Goal: Task Accomplishment & Management: Manage account settings

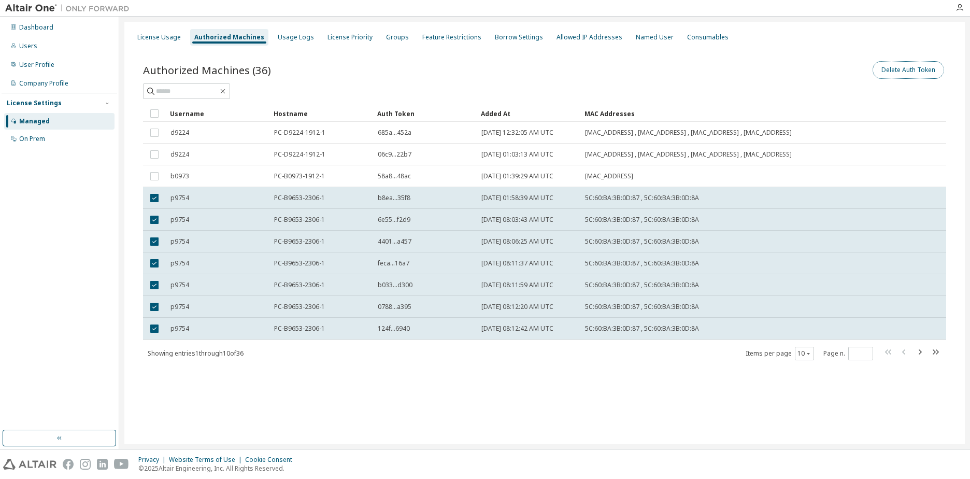
click at [905, 75] on button "Delete Auth Token" at bounding box center [907, 70] width 71 height 18
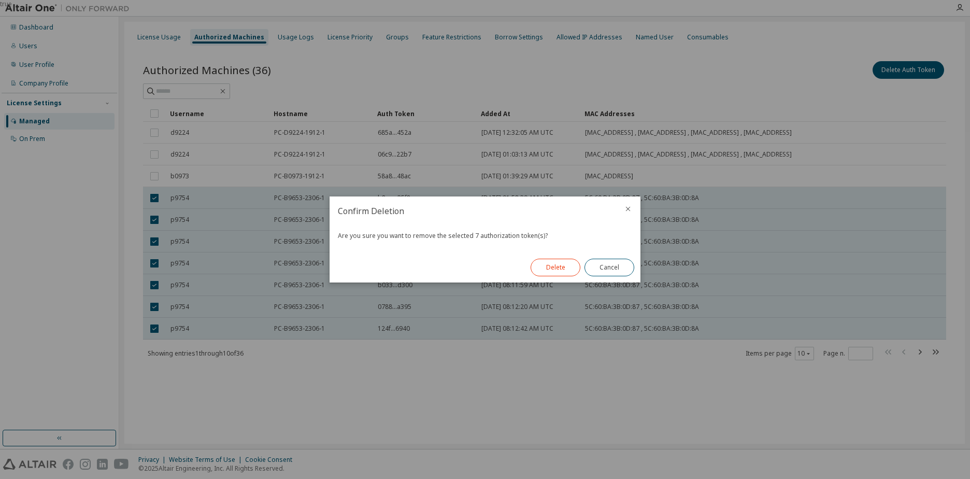
click at [536, 270] on button "Delete" at bounding box center [555, 267] width 50 height 18
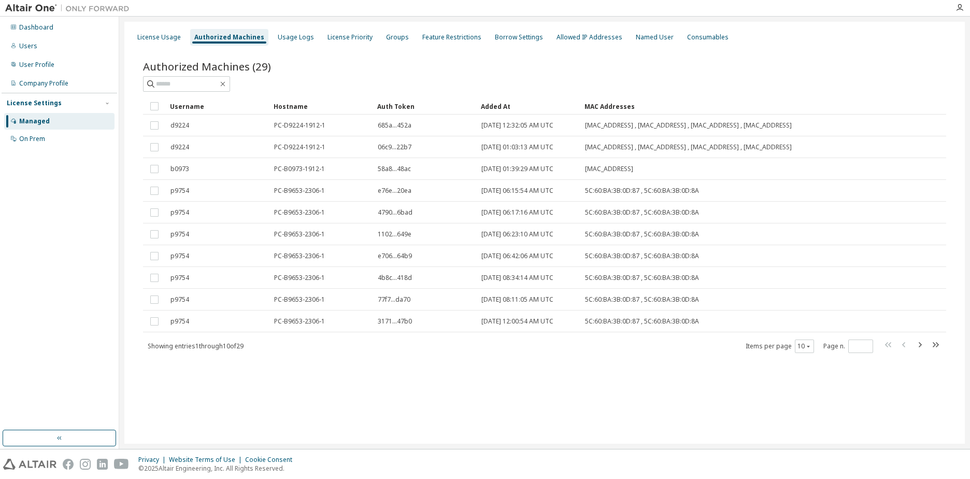
click at [356, 416] on div "License Usage Authorized Machines Usage Logs License Priority Groups Feature Re…" at bounding box center [544, 233] width 840 height 422
click at [372, 410] on div "License Usage Authorized Machines Usage Logs License Priority Groups Feature Re…" at bounding box center [544, 233] width 840 height 422
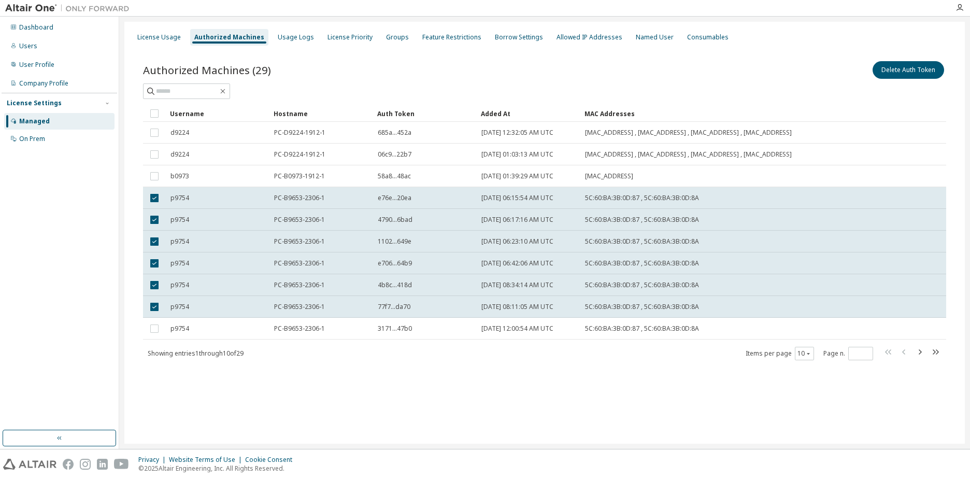
click at [156, 340] on div "Username Hostname Auth Token Added At MAC Addresses d9224 PC-D9224-1912-1 685a.…" at bounding box center [544, 232] width 803 height 255
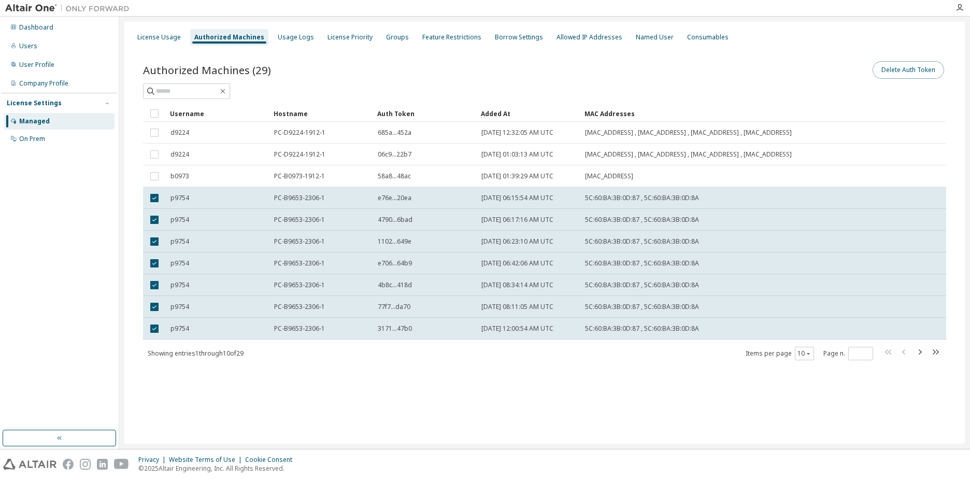
click at [914, 74] on button "Delete Auth Token" at bounding box center [907, 70] width 71 height 18
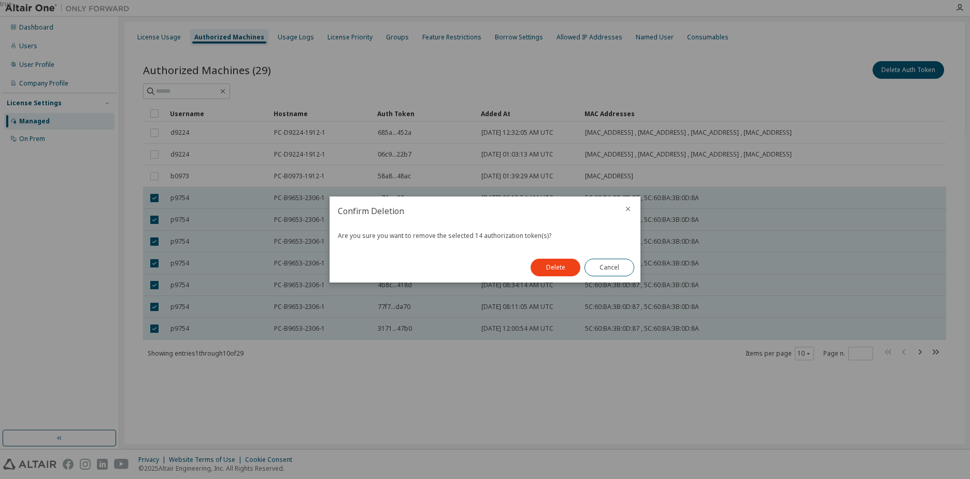
drag, startPoint x: 544, startPoint y: 274, endPoint x: 511, endPoint y: 264, distance: 34.2
click at [543, 272] on button "Delete" at bounding box center [555, 267] width 50 height 18
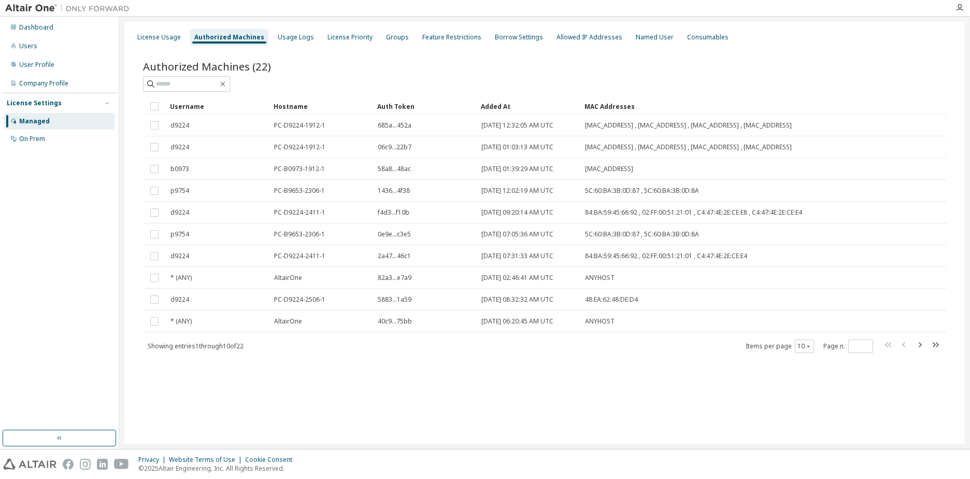
click at [386, 406] on div "License Usage Authorized Machines Usage Logs License Priority Groups Feature Re…" at bounding box center [544, 233] width 840 height 422
click at [30, 24] on div "Dashboard" at bounding box center [36, 27] width 34 height 8
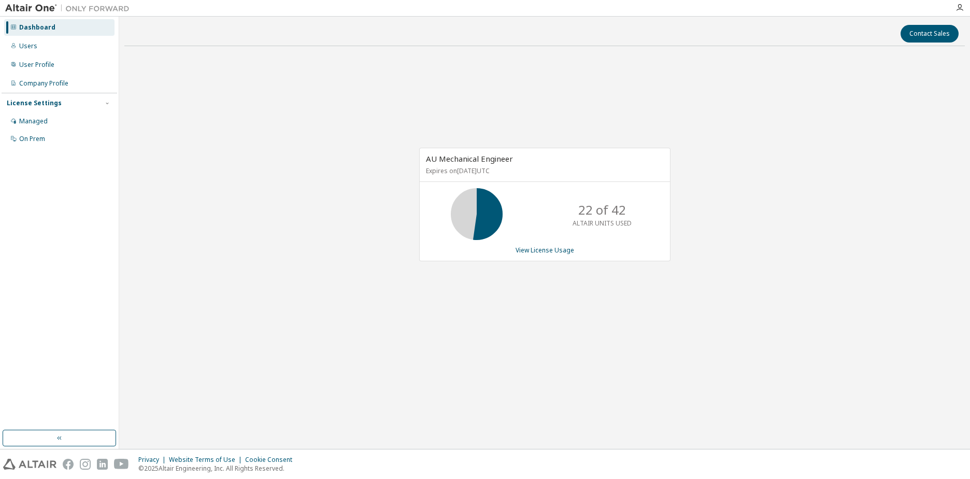
click at [315, 286] on div "AU Mechanical Engineer Expires on July 10, 2026 UTC 22 of 42 ALTAIR UNITS USED …" at bounding box center [544, 209] width 840 height 311
click at [43, 124] on div "Managed" at bounding box center [59, 121] width 110 height 17
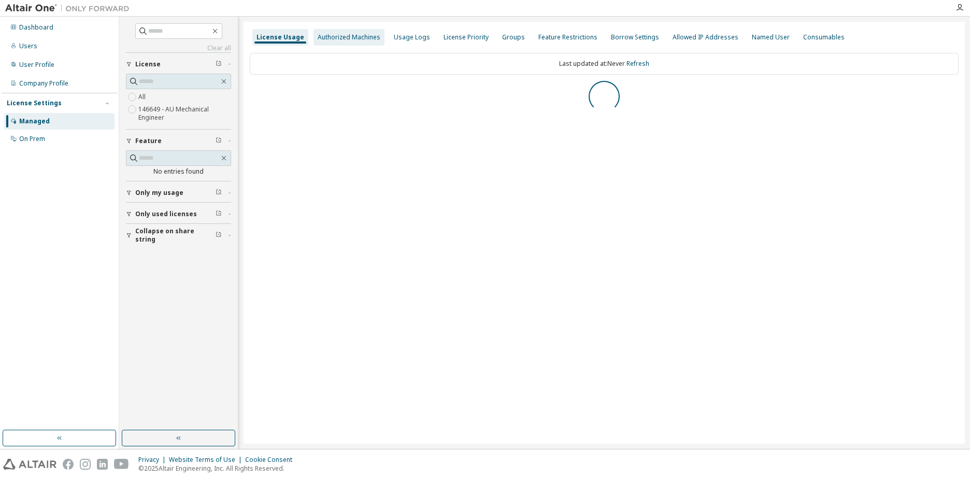
click at [342, 40] on div "Authorized Machines" at bounding box center [349, 37] width 63 height 8
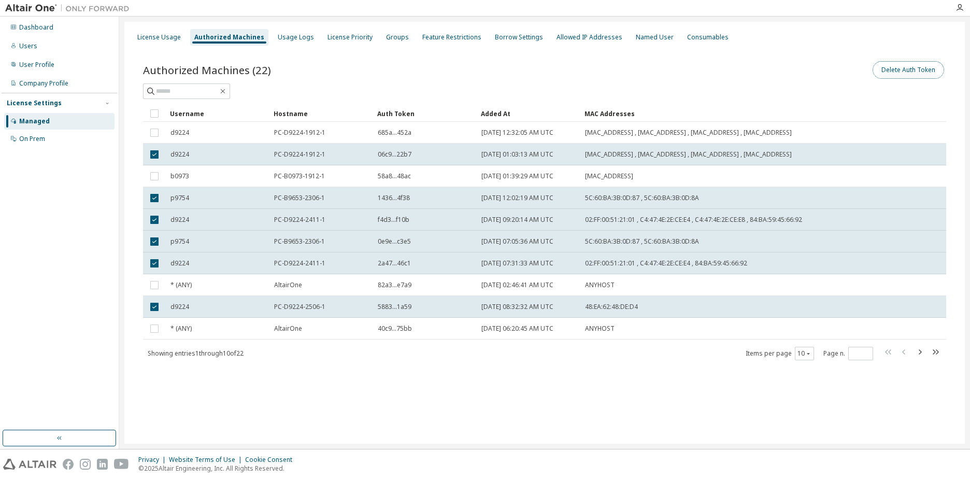
click at [891, 64] on button "Delete Auth Token" at bounding box center [907, 70] width 71 height 18
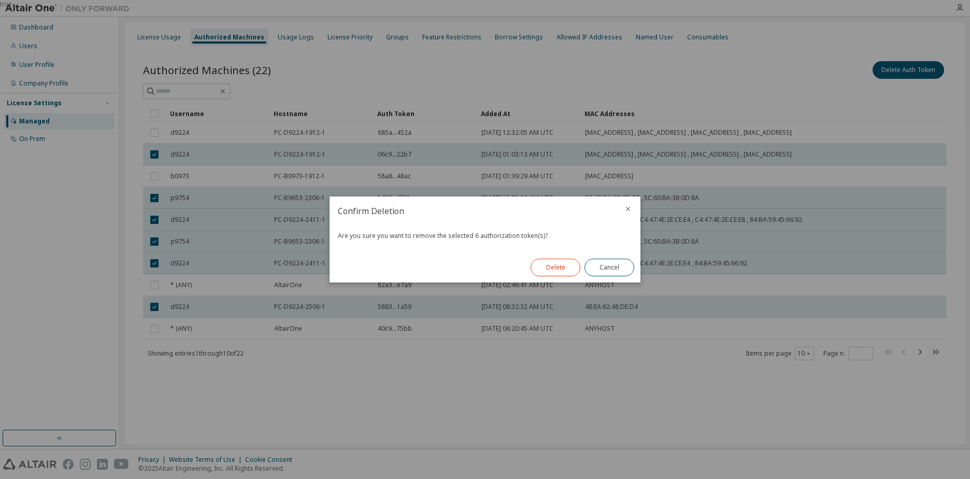
click at [558, 271] on button "Delete" at bounding box center [555, 267] width 50 height 18
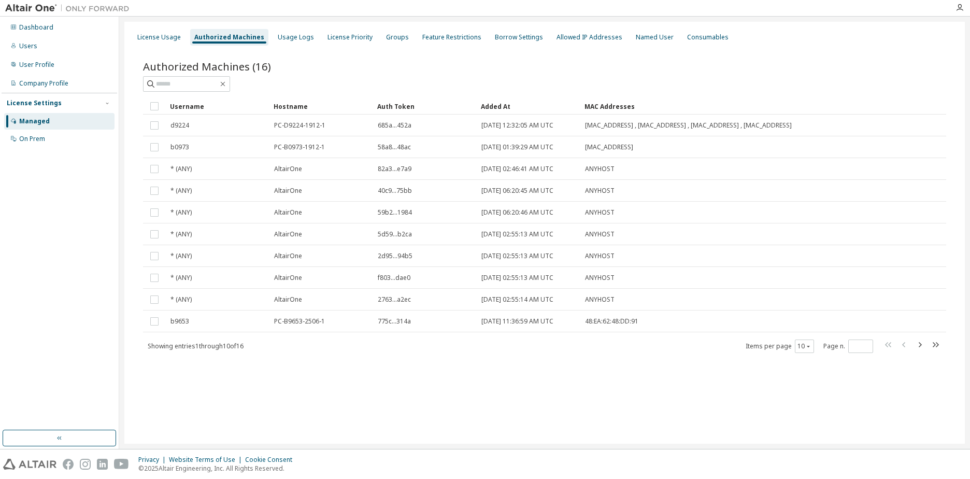
click at [431, 393] on div "License Usage Authorized Machines Usage Logs License Priority Groups Feature Re…" at bounding box center [544, 233] width 840 height 422
click at [434, 394] on div "License Usage Authorized Machines Usage Logs License Priority Groups Feature Re…" at bounding box center [544, 233] width 840 height 422
click at [319, 368] on div "Authorized Machines (16) Clear Load Save Save As Field Operator Value Select fi…" at bounding box center [545, 214] width 828 height 334
click at [418, 391] on div "License Usage Authorized Machines Usage Logs License Priority Groups Feature Re…" at bounding box center [544, 233] width 840 height 422
drag, startPoint x: 405, startPoint y: 392, endPoint x: 350, endPoint y: 384, distance: 54.9
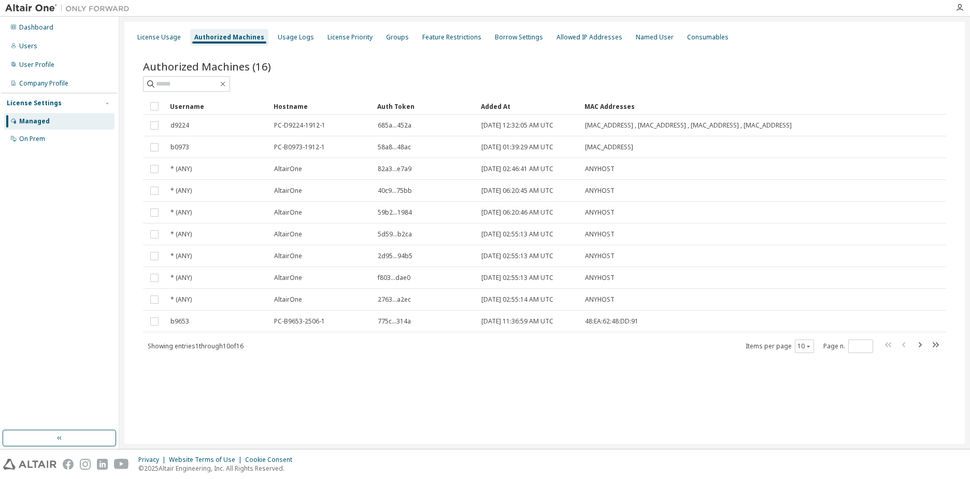
click at [406, 392] on div "License Usage Authorized Machines Usage Logs License Priority Groups Feature Re…" at bounding box center [544, 233] width 840 height 422
click at [433, 395] on div "License Usage Authorized Machines Usage Logs License Priority Groups Feature Re…" at bounding box center [544, 233] width 840 height 422
click at [433, 393] on div "License Usage Authorized Machines Usage Logs License Priority Groups Feature Re…" at bounding box center [544, 233] width 840 height 422
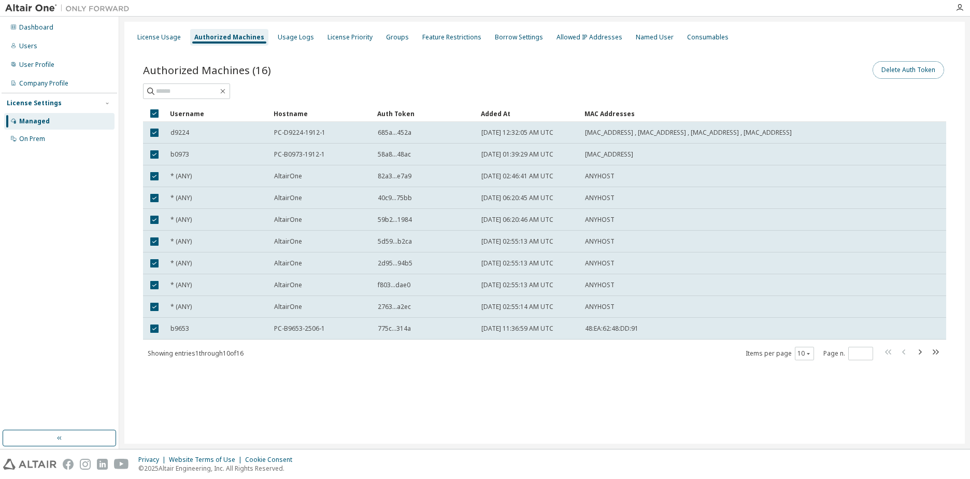
click at [926, 72] on button "Delete Auth Token" at bounding box center [907, 70] width 71 height 18
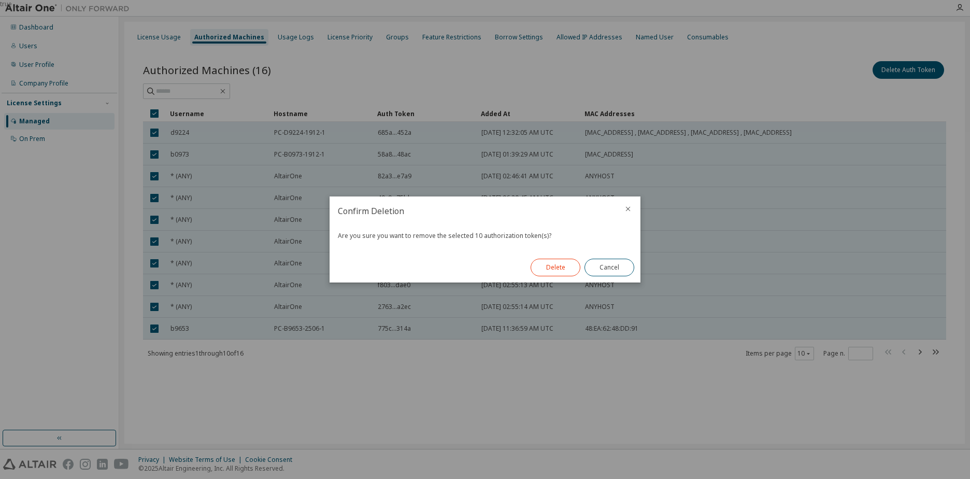
click at [548, 267] on button "Delete" at bounding box center [555, 267] width 50 height 18
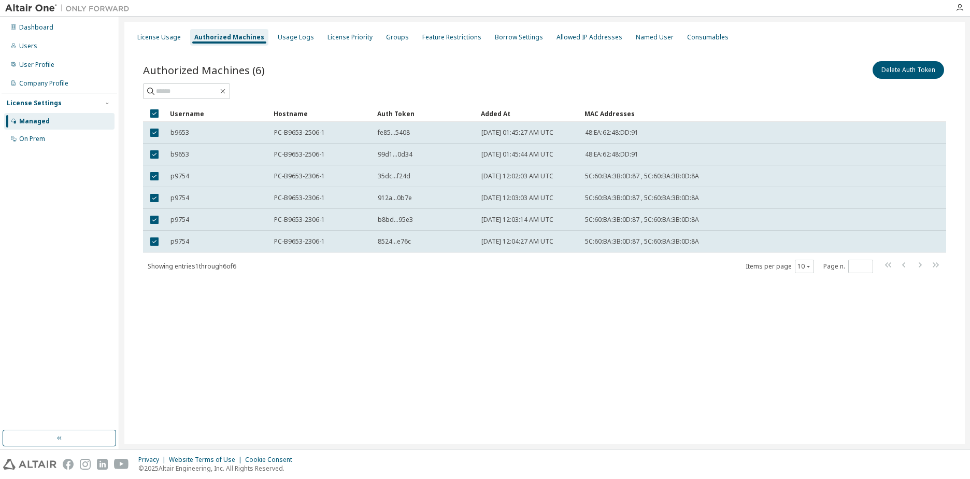
click at [308, 405] on div "License Usage Authorized Machines Usage Logs License Priority Groups Feature Re…" at bounding box center [544, 233] width 840 height 422
click at [231, 338] on div "License Usage Authorized Machines Usage Logs License Priority Groups Feature Re…" at bounding box center [544, 233] width 840 height 422
click at [241, 330] on div "License Usage Authorized Machines Usage Logs License Priority Groups Feature Re…" at bounding box center [544, 233] width 840 height 422
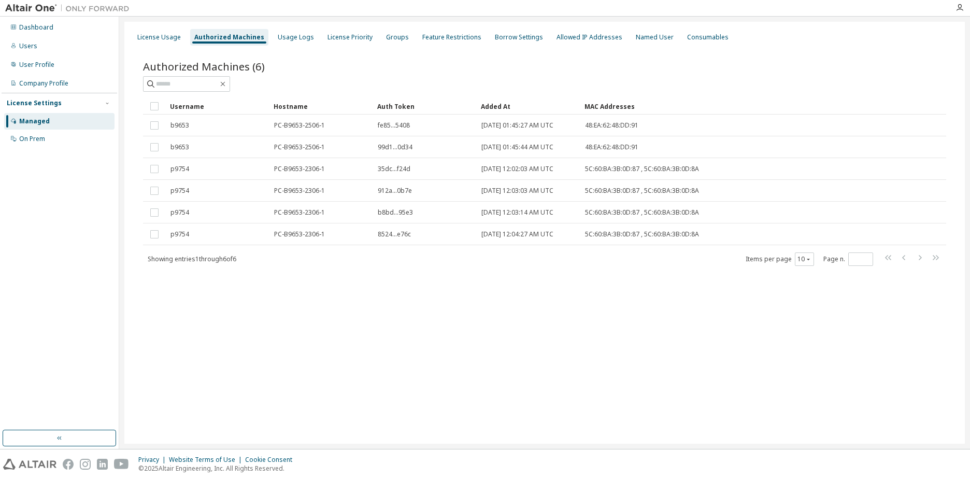
click at [238, 339] on div "License Usage Authorized Machines Usage Logs License Priority Groups Feature Re…" at bounding box center [544, 233] width 840 height 422
click at [238, 338] on div "License Usage Authorized Machines Usage Logs License Priority Groups Feature Re…" at bounding box center [544, 233] width 840 height 422
click at [167, 308] on div "License Usage Authorized Machines Usage Logs License Priority Groups Feature Re…" at bounding box center [544, 233] width 840 height 422
click at [251, 307] on div "License Usage Authorized Machines Usage Logs License Priority Groups Feature Re…" at bounding box center [544, 233] width 840 height 422
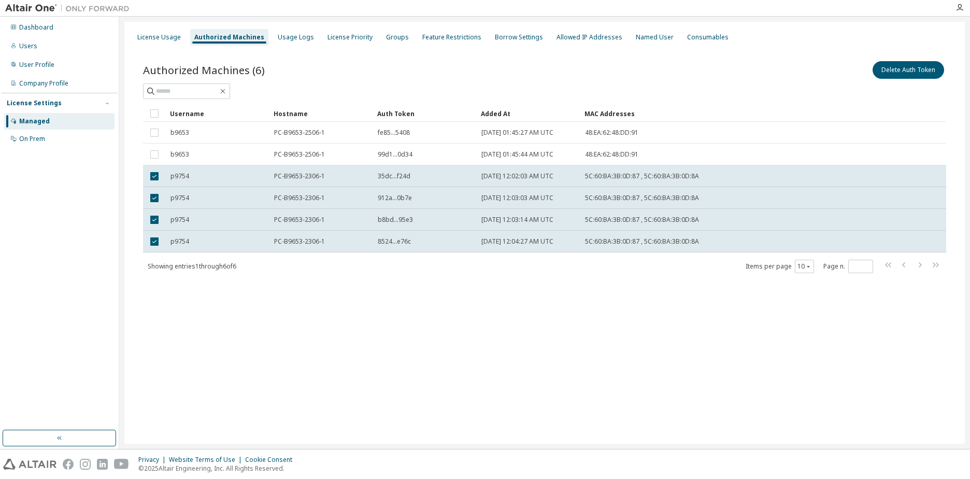
click at [399, 364] on div "License Usage Authorized Machines Usage Logs License Priority Groups Feature Re…" at bounding box center [544, 233] width 840 height 422
click at [909, 70] on button "Delete Auth Token" at bounding box center [907, 70] width 71 height 18
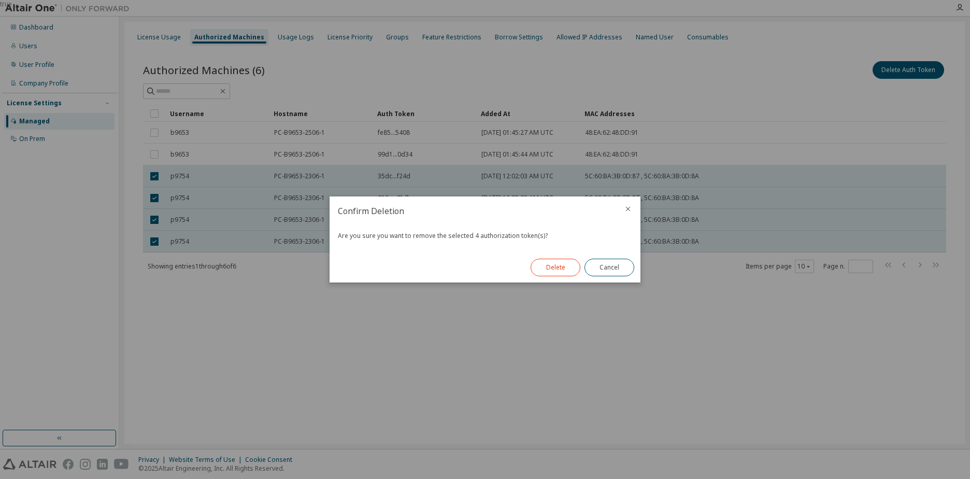
click at [553, 270] on button "Delete" at bounding box center [555, 267] width 50 height 18
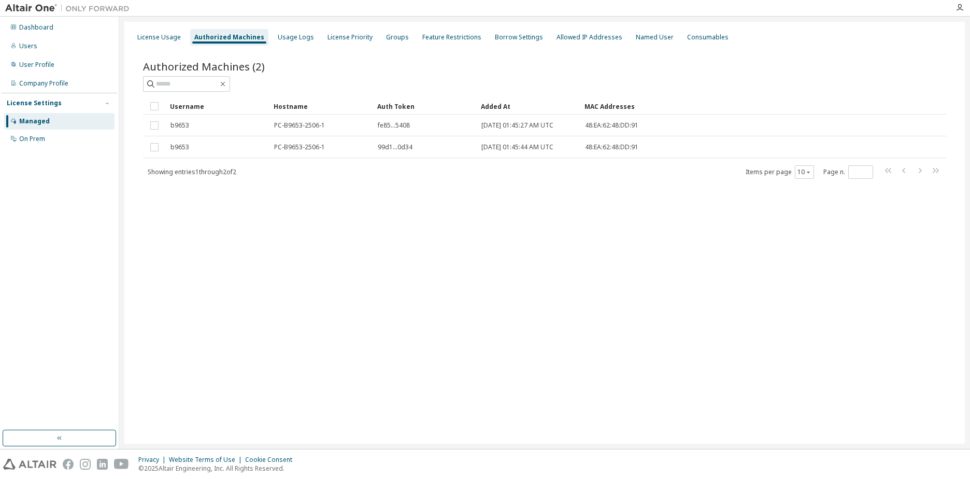
click at [404, 365] on div "License Usage Authorized Machines Usage Logs License Priority Groups Feature Re…" at bounding box center [544, 233] width 840 height 422
click at [239, 262] on div "License Usage Authorized Machines Usage Logs License Priority Groups Feature Re…" at bounding box center [544, 233] width 840 height 422
click at [43, 32] on div "Dashboard" at bounding box center [59, 27] width 110 height 17
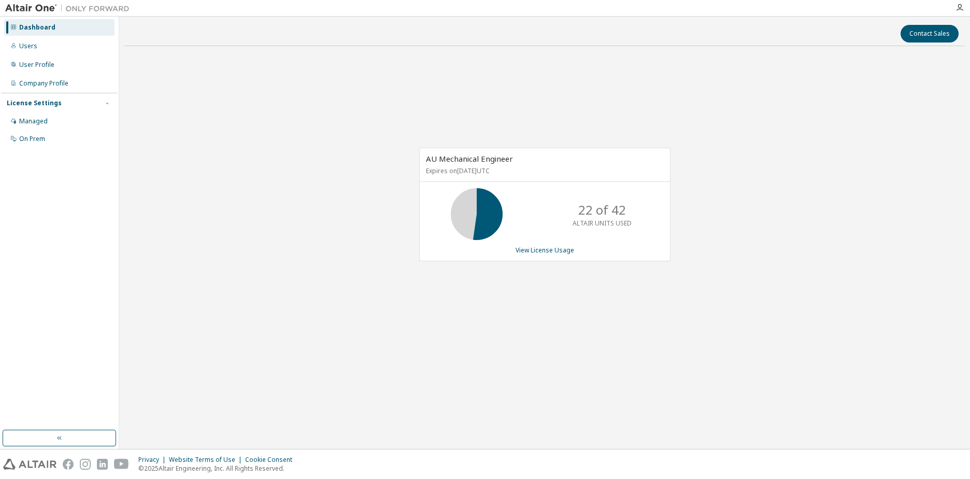
click at [367, 160] on div "AU Mechanical Engineer Expires on July 10, 2026 UTC 22 of 42 ALTAIR UNITS USED …" at bounding box center [544, 209] width 840 height 311
click at [542, 250] on link "View License Usage" at bounding box center [544, 250] width 59 height 9
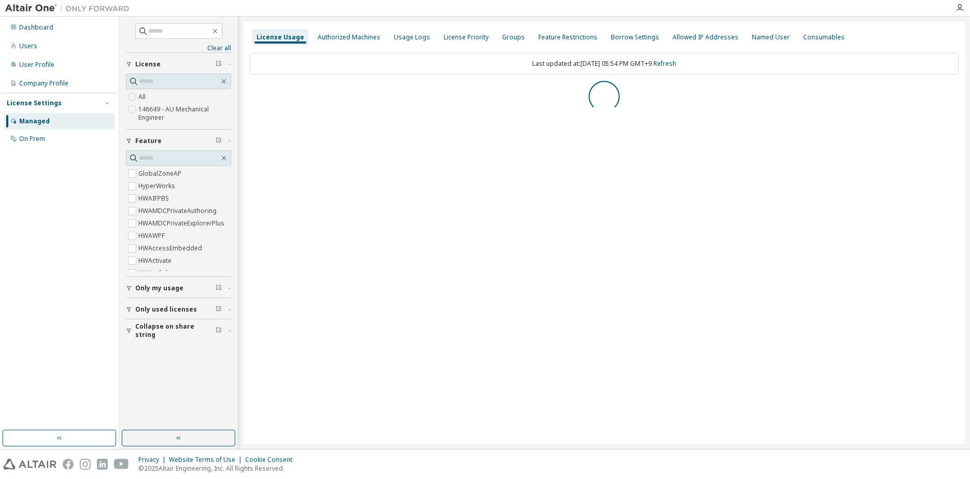
click at [286, 92] on div at bounding box center [604, 96] width 709 height 31
click at [255, 92] on icon "button" at bounding box center [253, 93] width 6 height 6
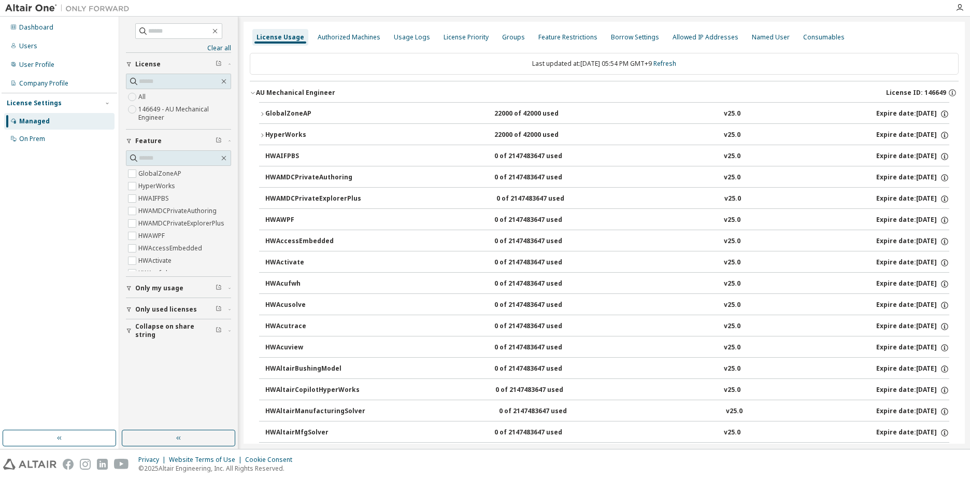
click at [265, 109] on div "GlobalZoneAP" at bounding box center [311, 113] width 93 height 9
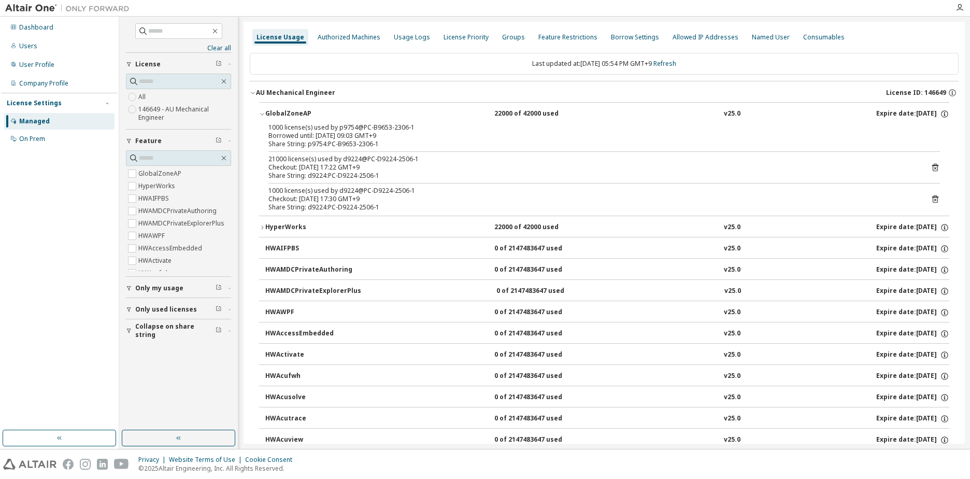
click at [333, 121] on button "GlobalZoneAP 22000 of 42000 used v25.0 Expire date: 2026-07-10" at bounding box center [604, 114] width 690 height 23
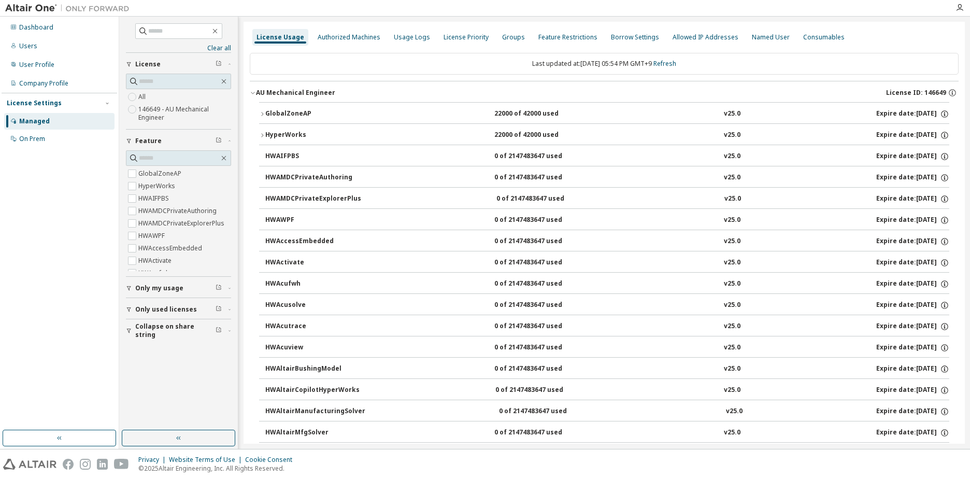
click at [339, 137] on div "HyperWorks" at bounding box center [311, 135] width 93 height 9
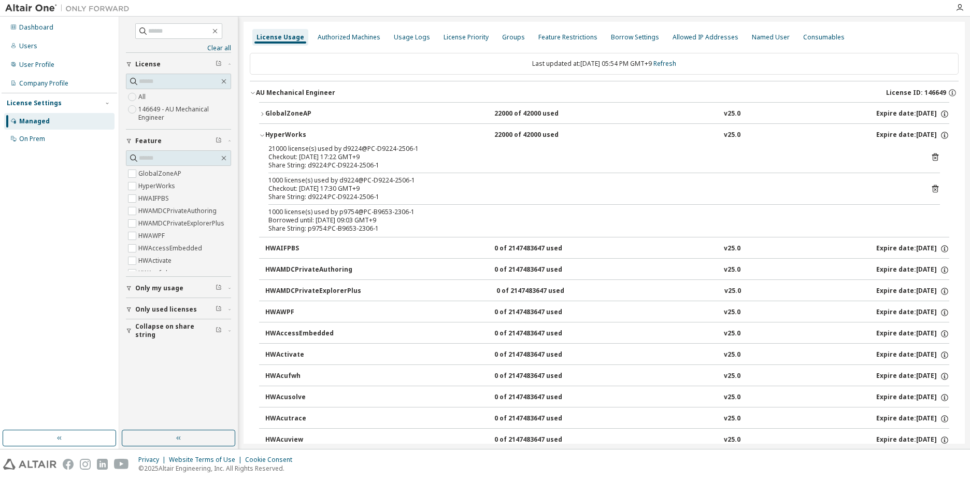
drag, startPoint x: 916, startPoint y: 229, endPoint x: 908, endPoint y: 228, distance: 8.3
click at [911, 229] on div "1000 license(s) used by p9754@PC-B9653-2306-1 Borrowed until: 2025-09-19 09:03 …" at bounding box center [603, 220] width 671 height 25
click at [42, 120] on div "Managed" at bounding box center [34, 121] width 31 height 8
click at [40, 22] on div "Dashboard" at bounding box center [59, 27] width 110 height 17
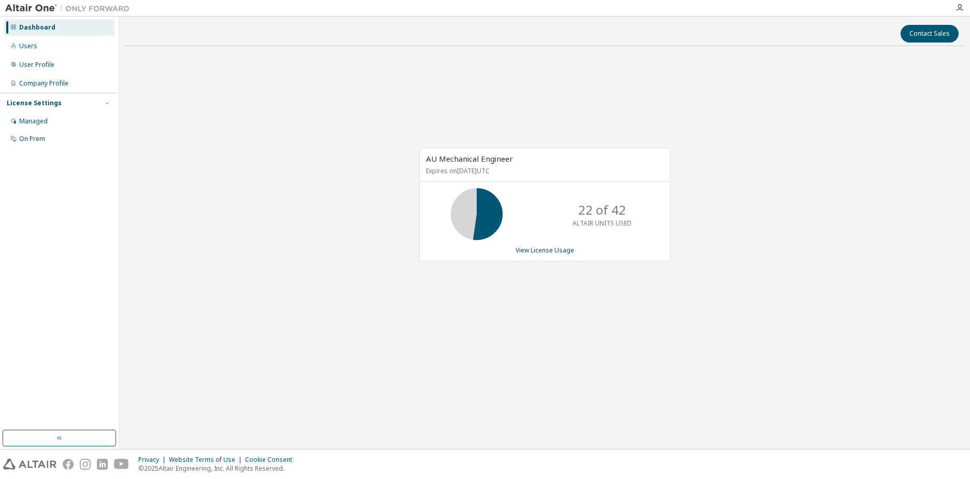
click at [270, 228] on div "AU Mechanical Engineer Expires on July 10, 2026 UTC 22 of 42 ALTAIR UNITS USED …" at bounding box center [544, 209] width 840 height 311
click at [581, 347] on div "AU Mechanical Engineer Expires on July 10, 2026 UTC 22 of 42 ALTAIR UNITS USED …" at bounding box center [544, 209] width 840 height 311
click at [579, 340] on div "AU Mechanical Engineer Expires on July 10, 2026 UTC 22 of 42 ALTAIR UNITS USED …" at bounding box center [544, 209] width 840 height 311
drag, startPoint x: 577, startPoint y: 340, endPoint x: 559, endPoint y: 339, distance: 17.7
click at [576, 340] on div "AU Mechanical Engineer Expires on July 10, 2026 UTC 22 of 42 ALTAIR UNITS USED …" at bounding box center [544, 209] width 840 height 311
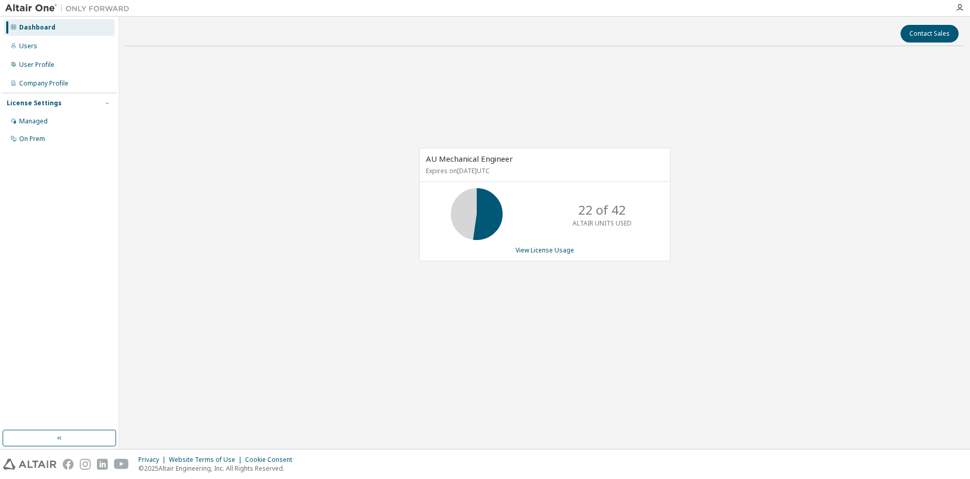
click at [493, 335] on div "AU Mechanical Engineer Expires on July 10, 2026 UTC 22 of 42 ALTAIR UNITS USED …" at bounding box center [544, 209] width 840 height 311
click at [381, 418] on div "Contact Sales AU Mechanical Engineer Expires on July 10, 2026 UTC 22 of 42 ALTA…" at bounding box center [544, 233] width 840 height 422
click at [254, 290] on div "AU Mechanical Engineer Expires on July 10, 2026 UTC 22 of 42 ALTAIR UNITS USED …" at bounding box center [544, 209] width 840 height 311
click at [221, 200] on div "AU Mechanical Engineer Expires on July 10, 2026 UTC 22 of 42 ALTAIR UNITS USED …" at bounding box center [544, 209] width 840 height 311
click at [41, 378] on div "Dashboard Users User Profile Company Profile License Settings Managed On Prem" at bounding box center [60, 223] width 116 height 410
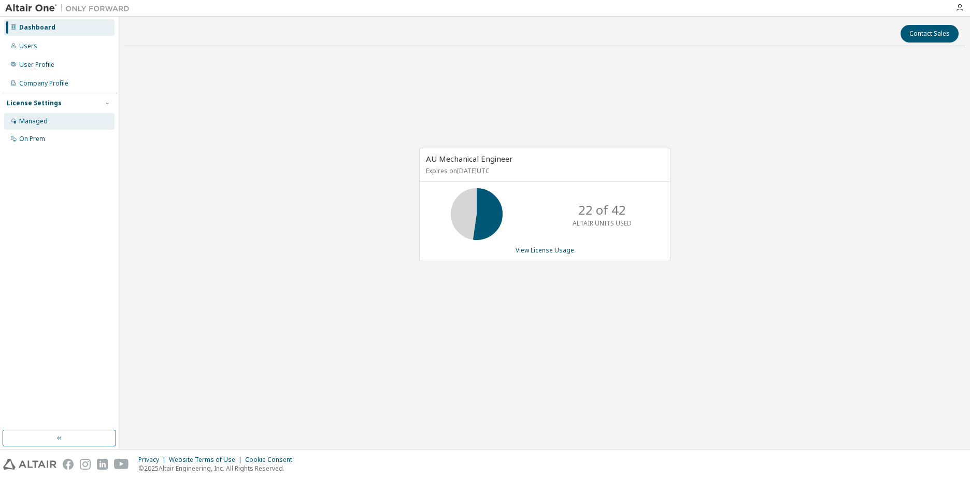
click at [23, 121] on div "Managed" at bounding box center [33, 121] width 28 height 8
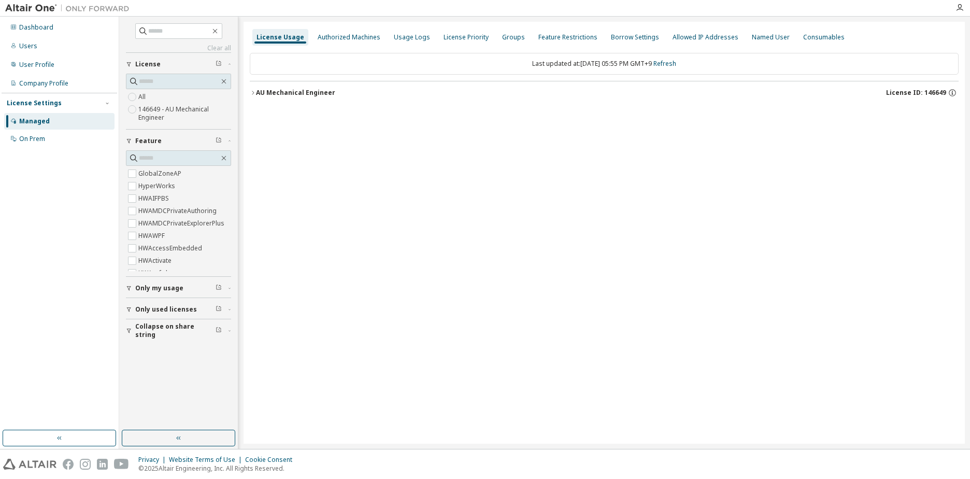
click at [270, 94] on div "AU Mechanical Engineer" at bounding box center [295, 93] width 79 height 8
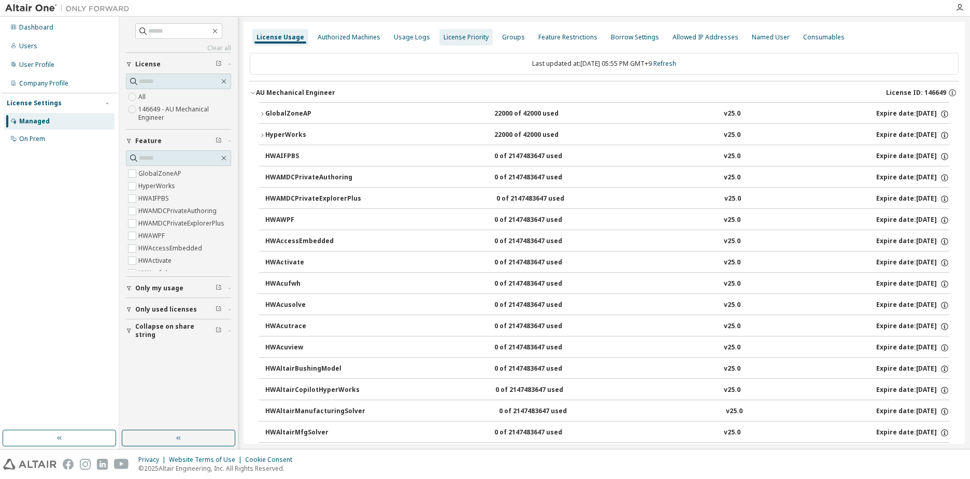
click at [343, 39] on div "Authorized Machines" at bounding box center [349, 37] width 63 height 8
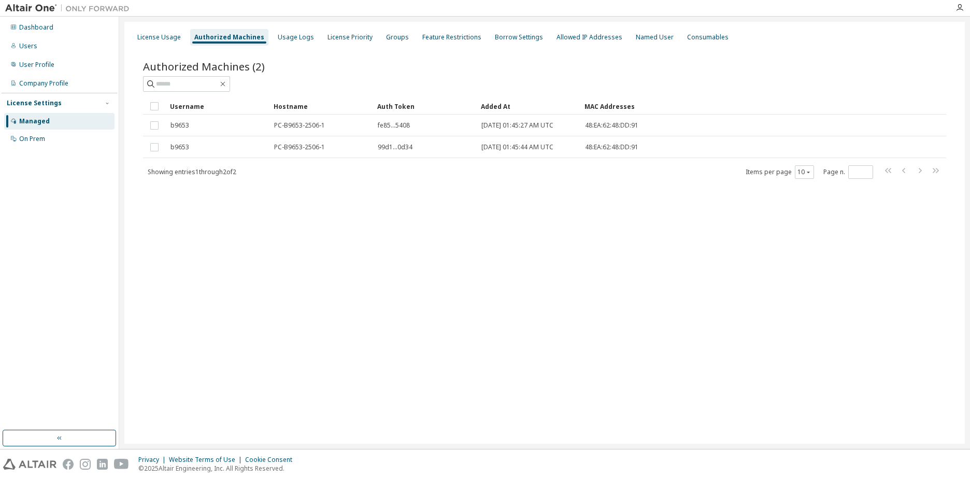
drag, startPoint x: 395, startPoint y: 339, endPoint x: 400, endPoint y: 336, distance: 5.9
click at [400, 336] on div "License Usage Authorized Machines Usage Logs License Priority Groups Feature Re…" at bounding box center [544, 233] width 840 height 422
click at [250, 249] on div "License Usage Authorized Machines Usage Logs License Priority Groups Feature Re…" at bounding box center [544, 233] width 840 height 422
click at [346, 246] on div "License Usage Authorized Machines Usage Logs License Priority Groups Feature Re…" at bounding box center [544, 233] width 840 height 422
click at [339, 254] on div "License Usage Authorized Machines Usage Logs License Priority Groups Feature Re…" at bounding box center [544, 233] width 840 height 422
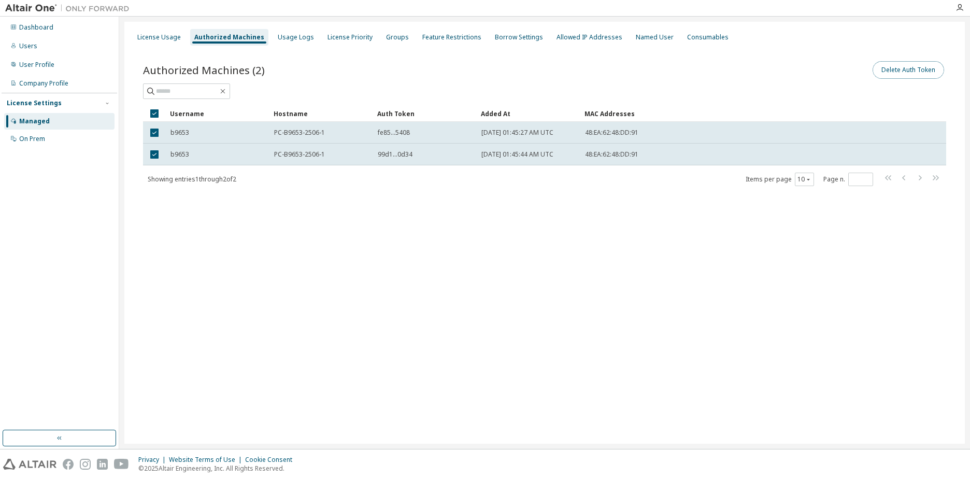
drag, startPoint x: 938, startPoint y: 71, endPoint x: 928, endPoint y: 69, distance: 9.5
click at [928, 69] on button "Delete Auth Token" at bounding box center [907, 70] width 71 height 18
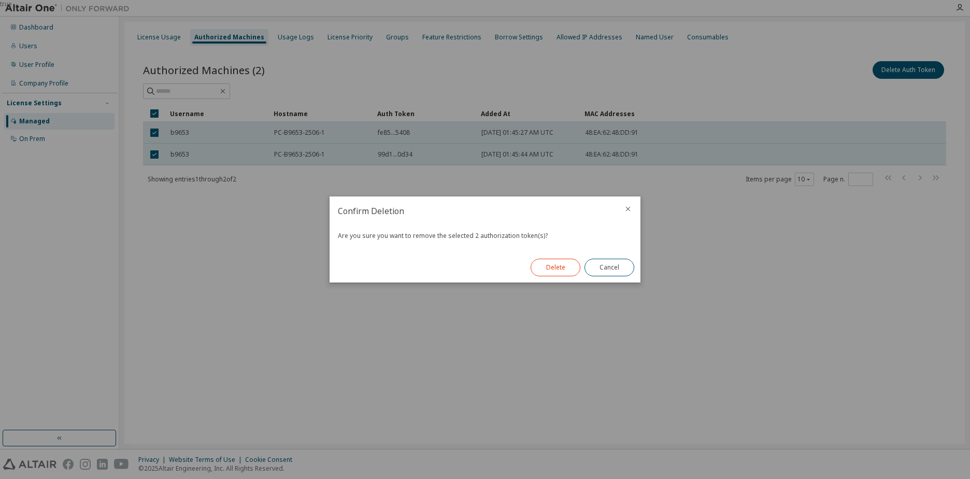
click at [531, 268] on button "Delete" at bounding box center [555, 267] width 50 height 18
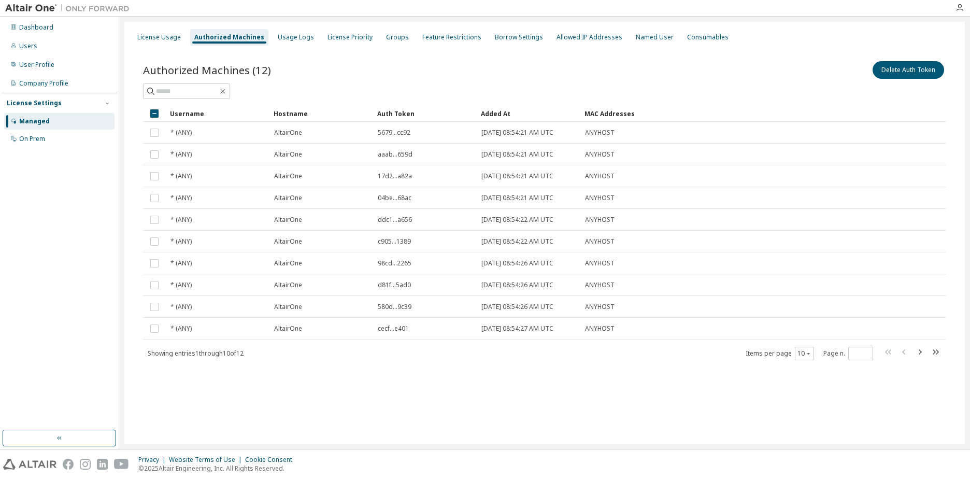
click at [580, 314] on td "2025-09-08 08:54:26 AM UTC" at bounding box center [529, 307] width 104 height 22
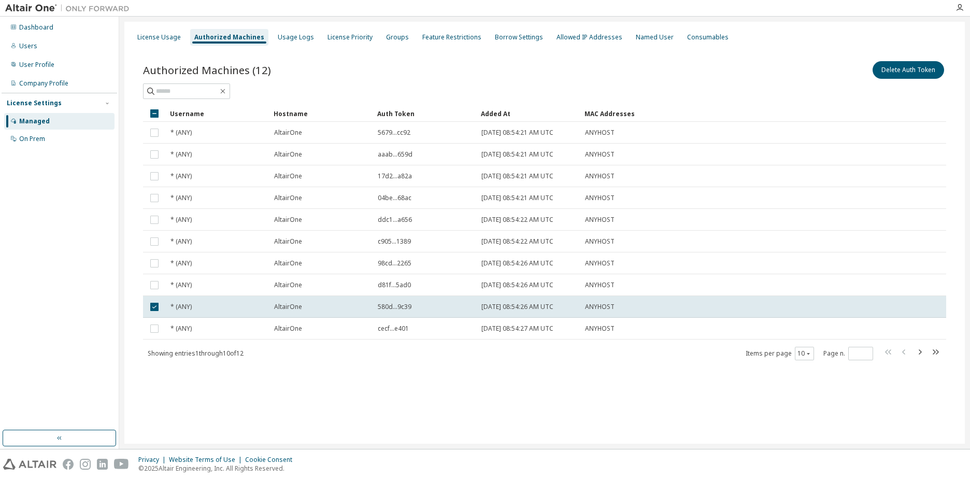
click at [319, 415] on div "License Usage Authorized Machines Usage Logs License Priority Groups Feature Re…" at bounding box center [544, 233] width 840 height 422
click at [334, 385] on div "Authorized Machines (12) Delete Auth Token Clear Load Save Save As Field Operat…" at bounding box center [545, 217] width 828 height 341
click at [592, 398] on div "License Usage Authorized Machines Usage Logs License Priority Groups Feature Re…" at bounding box center [544, 233] width 840 height 422
click at [363, 414] on div "License Usage Authorized Machines Usage Logs License Priority Groups Feature Re…" at bounding box center [544, 233] width 840 height 422
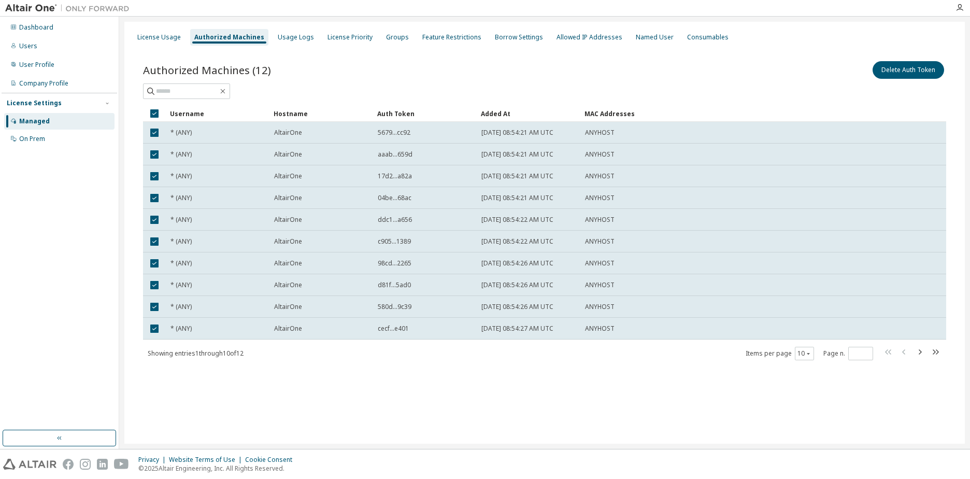
click at [553, 395] on div "License Usage Authorized Machines Usage Logs License Priority Groups Feature Re…" at bounding box center [544, 233] width 840 height 422
click at [481, 388] on div "License Usage Authorized Machines Usage Logs License Priority Groups Feature Re…" at bounding box center [544, 233] width 840 height 422
drag, startPoint x: 376, startPoint y: 84, endPoint x: 277, endPoint y: 49, distance: 105.7
click at [376, 84] on div at bounding box center [544, 91] width 803 height 16
click at [290, 37] on div "Usage Logs" at bounding box center [296, 37] width 36 height 8
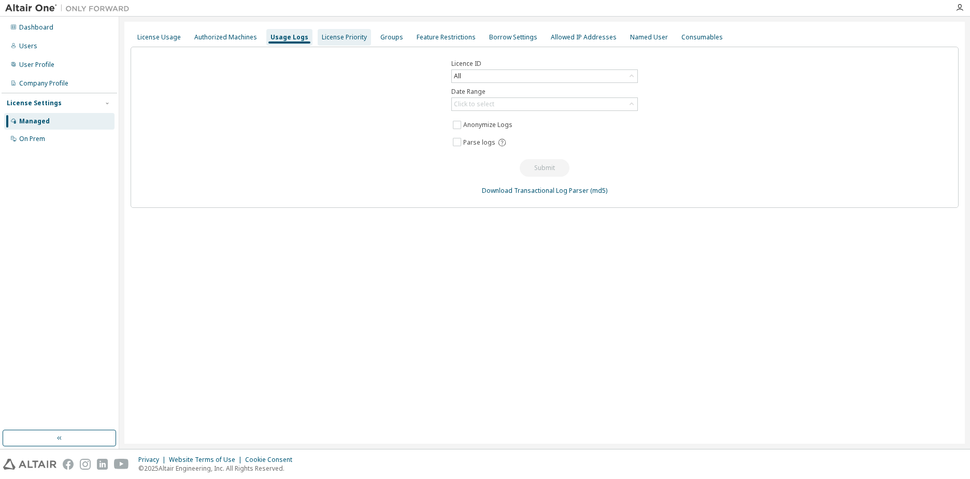
click at [339, 42] on div "License Priority" at bounding box center [344, 37] width 53 height 17
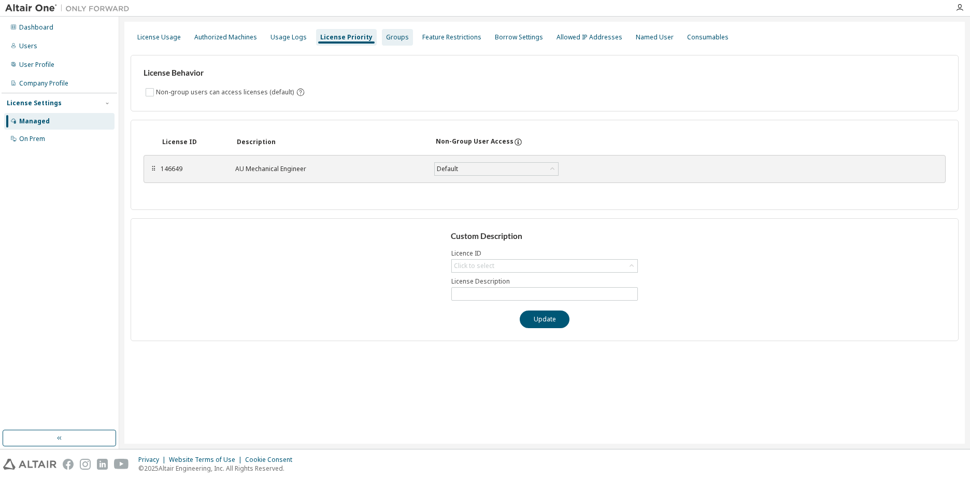
click at [387, 42] on div "Groups" at bounding box center [397, 37] width 31 height 17
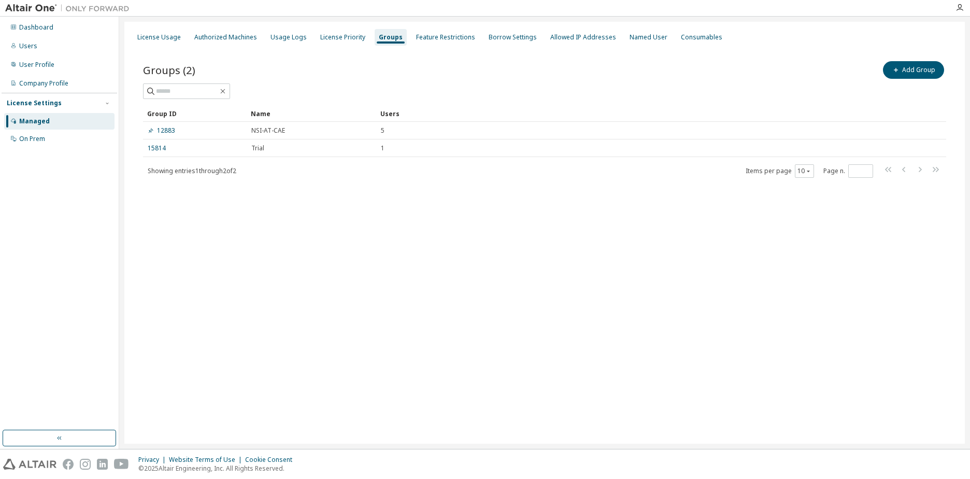
click at [392, 300] on div "License Usage Authorized Machines Usage Logs License Priority Groups Feature Re…" at bounding box center [544, 233] width 840 height 422
click at [431, 32] on div "Feature Restrictions" at bounding box center [445, 37] width 67 height 17
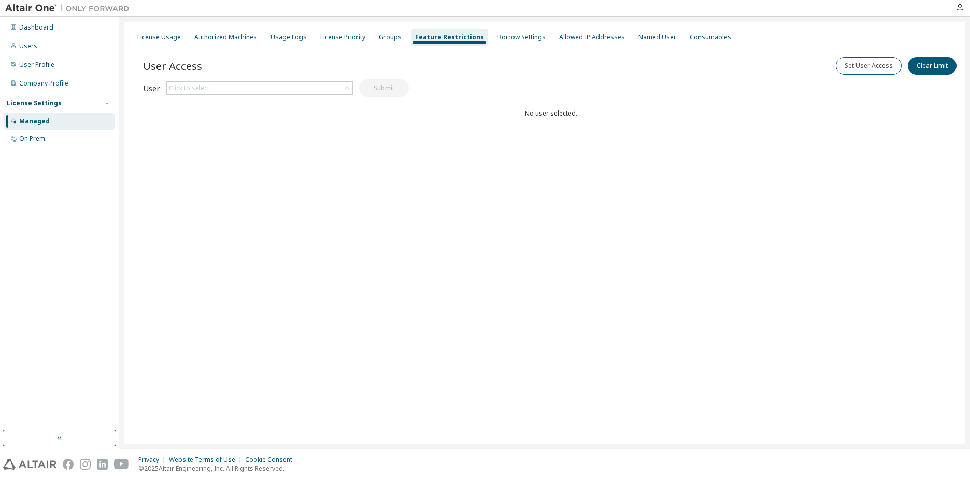
drag, startPoint x: 517, startPoint y: 266, endPoint x: 513, endPoint y: 245, distance: 21.6
click at [517, 265] on div "License Usage Authorized Machines Usage Logs License Priority Groups Feature Re…" at bounding box center [544, 233] width 840 height 422
click at [506, 42] on div "Borrow Settings" at bounding box center [521, 37] width 56 height 17
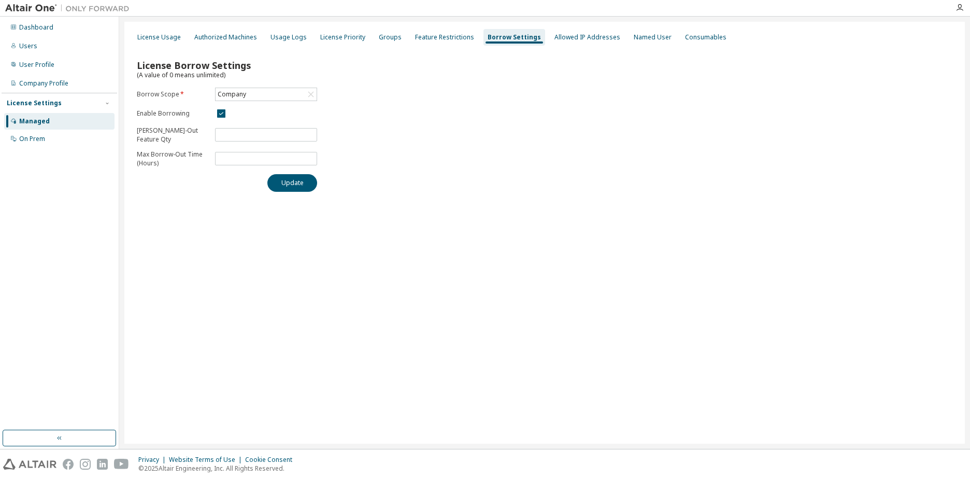
click at [534, 240] on div "License Usage Authorized Machines Usage Logs License Priority Groups Feature Re…" at bounding box center [544, 233] width 840 height 422
drag, startPoint x: 568, startPoint y: 109, endPoint x: 401, endPoint y: 60, distance: 174.3
click at [567, 109] on div "License Borrow Settings (A value of 0 means unlimited) Borrow Scope * Company E…" at bounding box center [545, 122] width 828 height 151
click at [326, 34] on div "License Priority" at bounding box center [342, 37] width 45 height 8
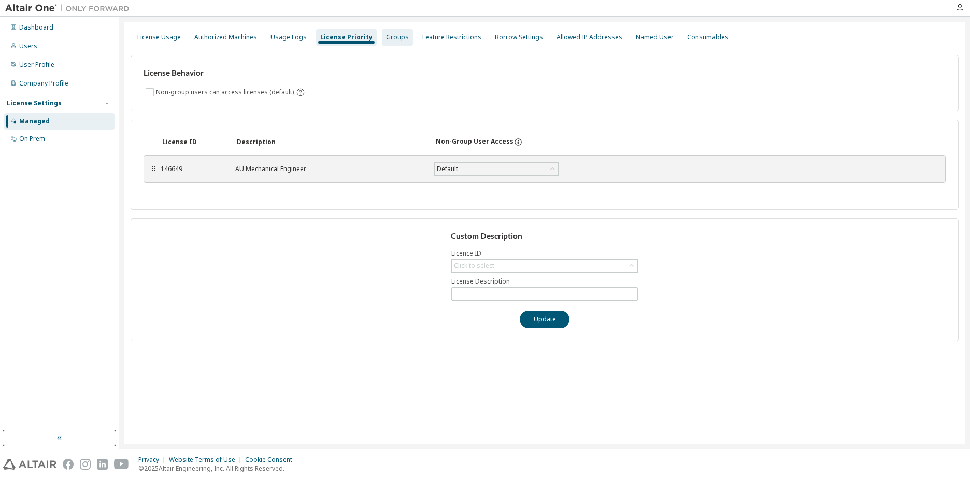
click at [393, 39] on div "Groups" at bounding box center [397, 37] width 23 height 8
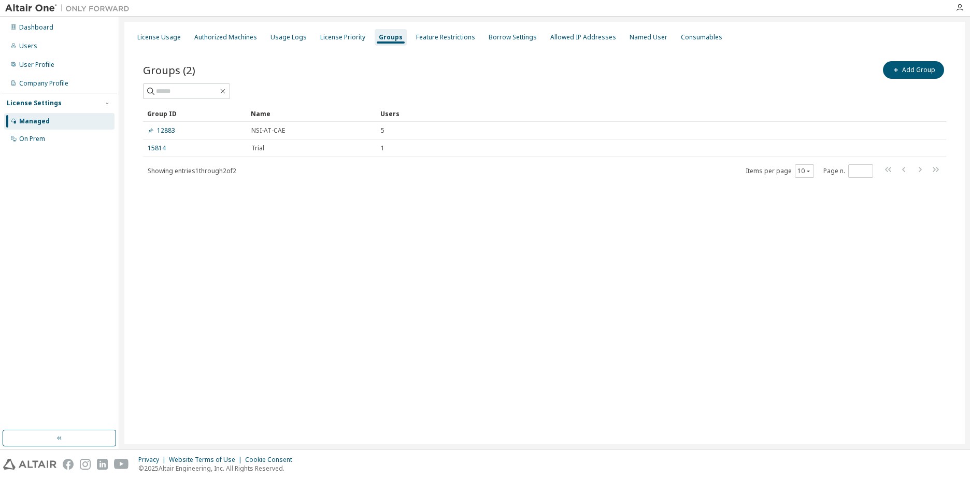
click at [429, 232] on div "License Usage Authorized Machines Usage Logs License Priority Groups Feature Re…" at bounding box center [544, 233] width 840 height 422
click at [415, 232] on div "License Usage Authorized Machines Usage Logs License Priority Groups Feature Re…" at bounding box center [544, 233] width 840 height 422
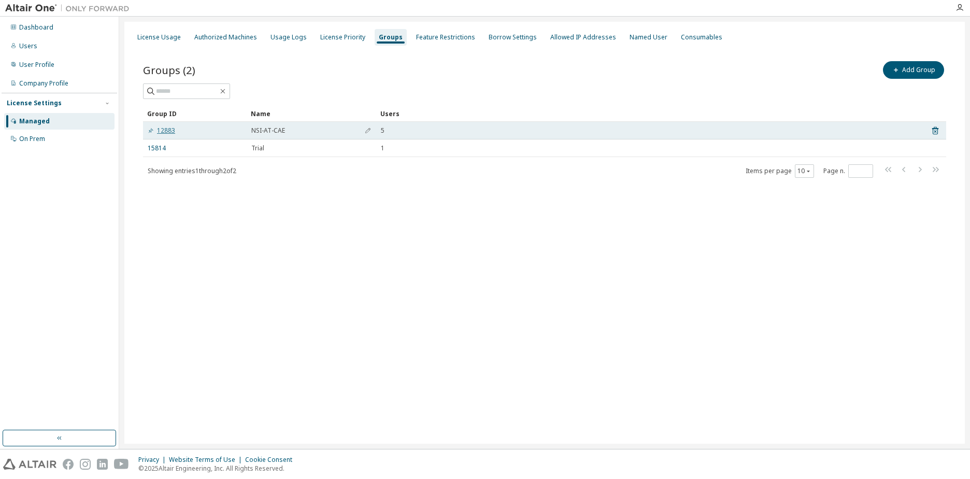
click at [170, 130] on link "12883" at bounding box center [161, 130] width 27 height 8
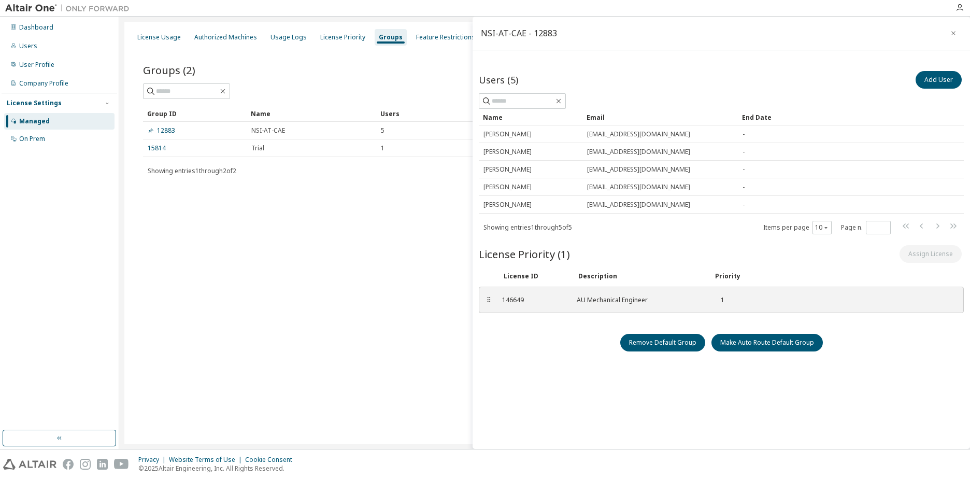
click at [351, 357] on div "License Usage Authorized Machines Usage Logs License Priority Groups Feature Re…" at bounding box center [544, 233] width 840 height 422
click at [334, 344] on div "License Usage Authorized Machines Usage Logs License Priority Groups Feature Re…" at bounding box center [544, 233] width 840 height 422
click at [333, 338] on div "License Usage Authorized Machines Usage Logs License Priority Groups Feature Re…" at bounding box center [544, 233] width 840 height 422
drag, startPoint x: 333, startPoint y: 303, endPoint x: 339, endPoint y: 301, distance: 5.9
click at [334, 303] on div "License Usage Authorized Machines Usage Logs License Priority Groups Feature Re…" at bounding box center [544, 233] width 840 height 422
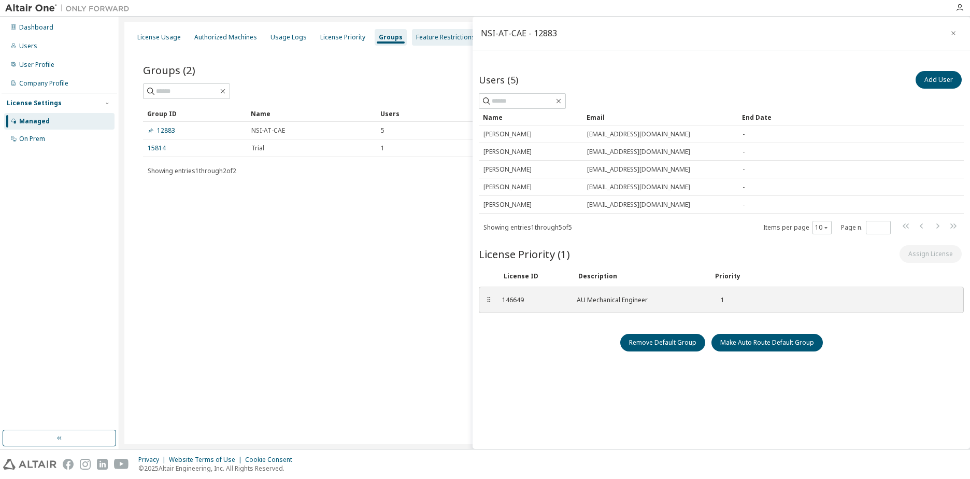
click at [442, 34] on div "Feature Restrictions" at bounding box center [445, 37] width 59 height 8
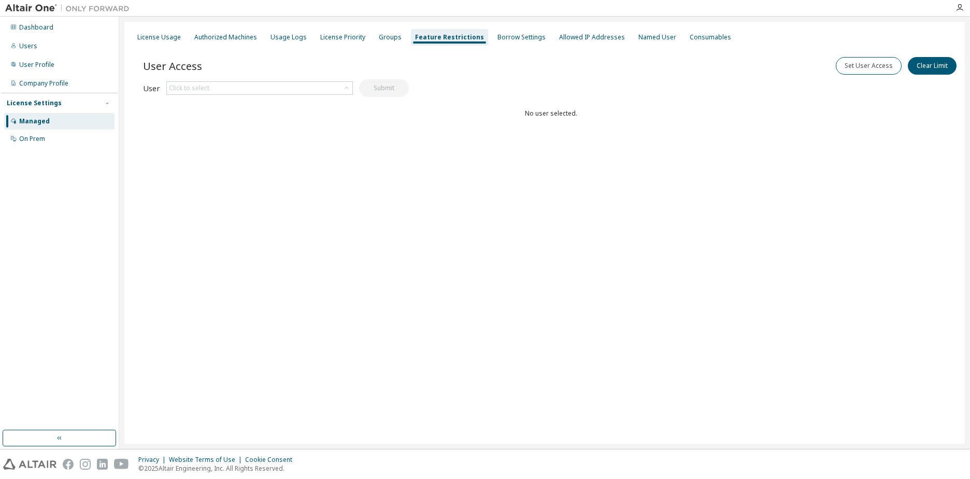
click at [738, 244] on div "License Usage Authorized Machines Usage Logs License Priority Groups Feature Re…" at bounding box center [544, 233] width 840 height 422
click at [32, 49] on div "Users" at bounding box center [28, 46] width 18 height 8
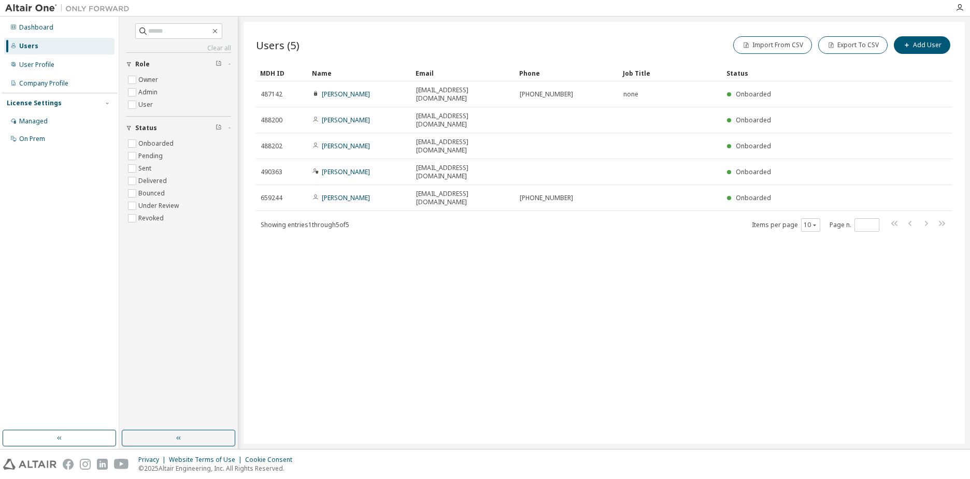
click at [425, 322] on div "Users (5) Import From CSV Export To CSV Add User Clear Load Save Save As Field …" at bounding box center [603, 233] width 721 height 422
click at [425, 323] on div "Users (5) Import From CSV Export To CSV Add User Clear Load Save Save As Field …" at bounding box center [603, 233] width 721 height 422
click at [39, 26] on div "Dashboard" at bounding box center [36, 27] width 34 height 8
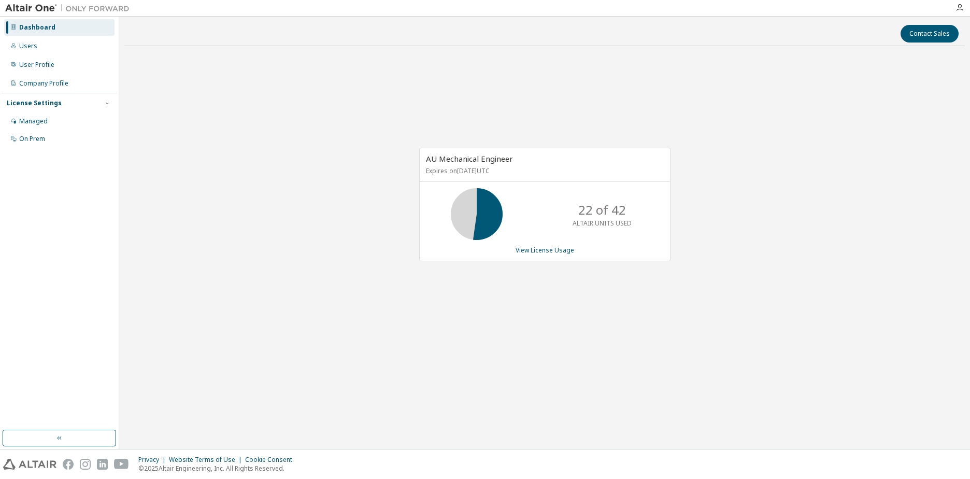
click at [424, 334] on div "AU Mechanical Engineer Expires on July 10, 2026 UTC 22 of 42 ALTAIR UNITS USED …" at bounding box center [544, 209] width 840 height 311
click at [549, 251] on link "View License Usage" at bounding box center [544, 250] width 59 height 9
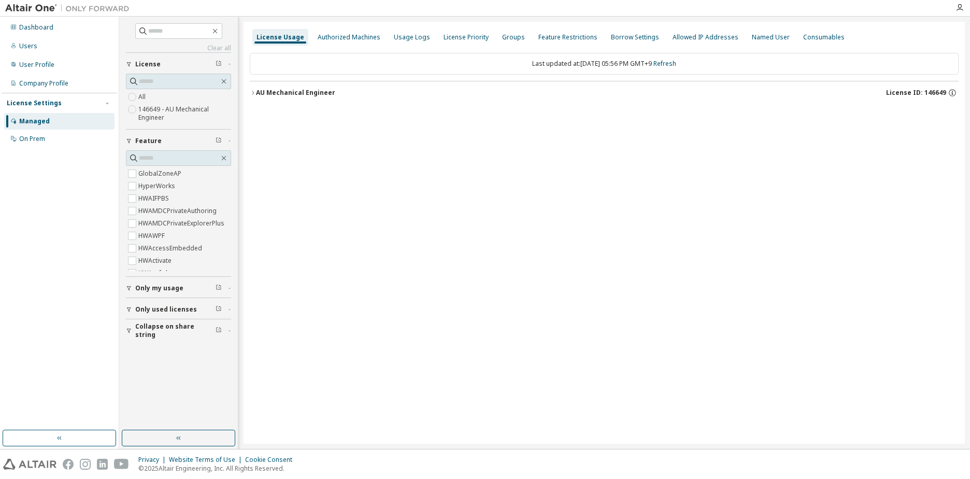
click at [440, 394] on div "License Usage Authorized Machines Usage Logs License Priority Groups Feature Re…" at bounding box center [603, 233] width 721 height 422
click at [284, 352] on div "License Usage Authorized Machines Usage Logs License Priority Groups Feature Re…" at bounding box center [603, 233] width 721 height 422
click at [413, 35] on div "Usage Logs" at bounding box center [412, 37] width 36 height 8
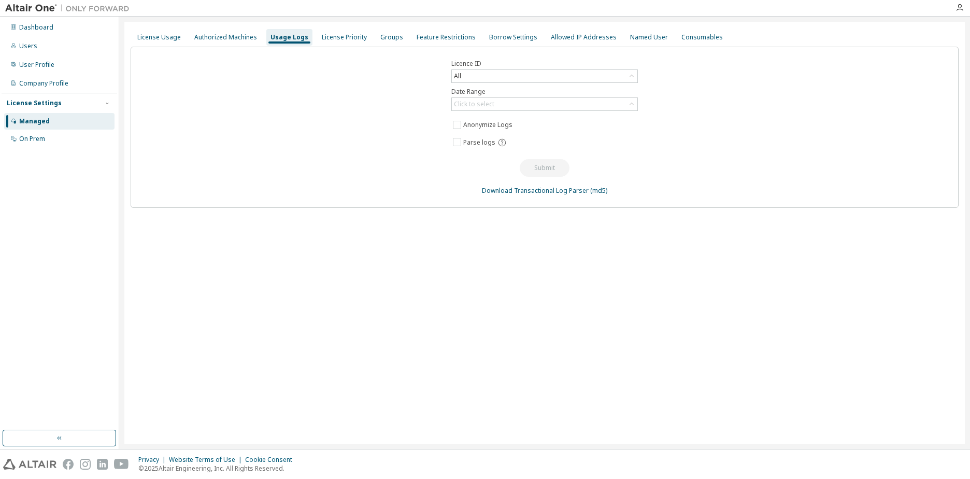
drag, startPoint x: 606, startPoint y: 334, endPoint x: 606, endPoint y: 325, distance: 8.8
click at [606, 329] on div "License Usage Authorized Machines Usage Logs License Priority Groups Feature Re…" at bounding box center [544, 233] width 840 height 422
click at [239, 313] on div "License Usage Authorized Machines Usage Logs License Priority Groups Feature Re…" at bounding box center [544, 233] width 840 height 422
click at [241, 315] on div "License Usage Authorized Machines Usage Logs License Priority Groups Feature Re…" at bounding box center [544, 233] width 840 height 422
click at [39, 217] on div "Dashboard Users User Profile Company Profile License Settings Managed On Prem" at bounding box center [60, 223] width 116 height 410
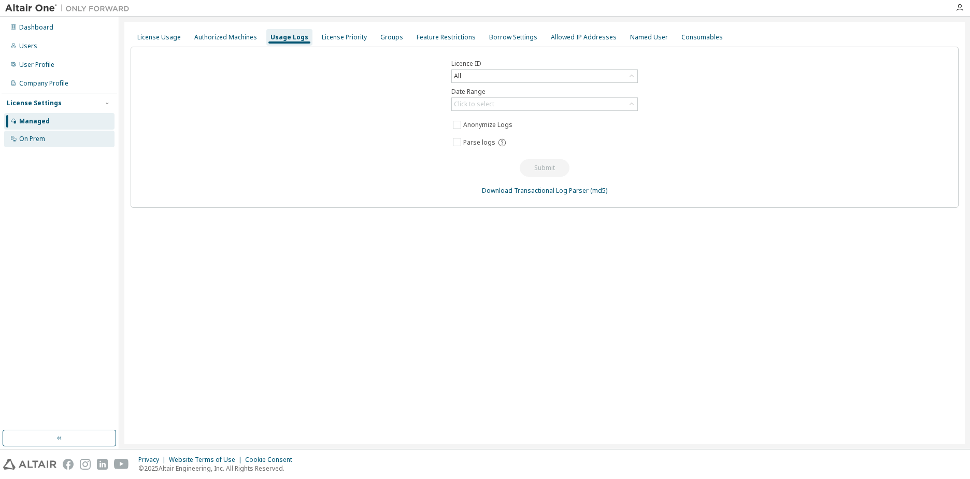
click at [39, 140] on div "On Prem" at bounding box center [32, 139] width 26 height 8
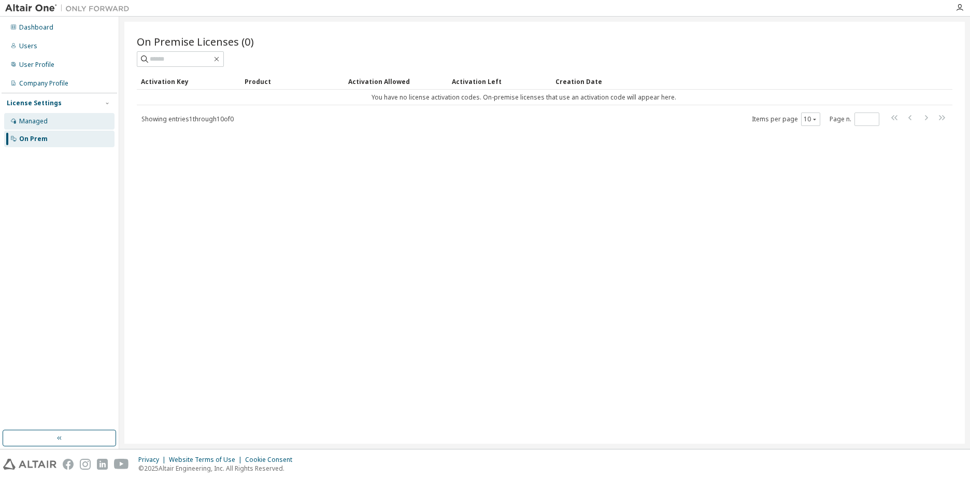
click at [23, 122] on div "Managed" at bounding box center [33, 121] width 28 height 8
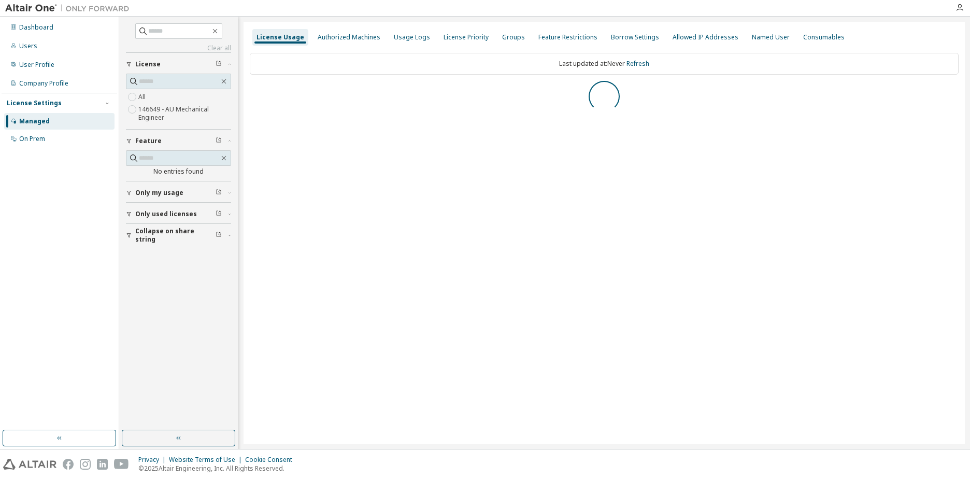
click at [53, 281] on div "Dashboard Users User Profile Company Profile License Settings Managed On Prem" at bounding box center [60, 223] width 116 height 410
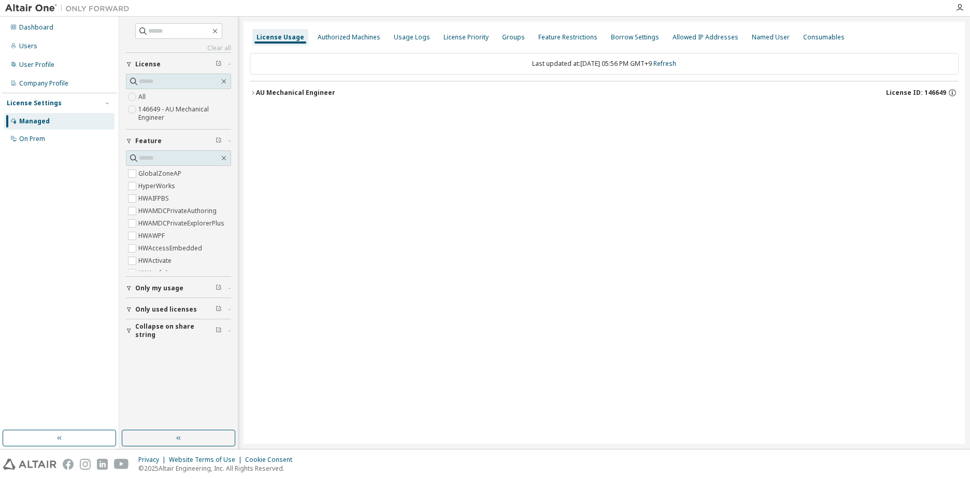
click at [143, 333] on span "Collapse on share string" at bounding box center [175, 330] width 80 height 17
click at [438, 313] on div "License Usage Authorized Machines Usage Logs License Priority Groups Feature Re…" at bounding box center [603, 233] width 721 height 422
click at [54, 80] on div "Company Profile" at bounding box center [43, 83] width 49 height 8
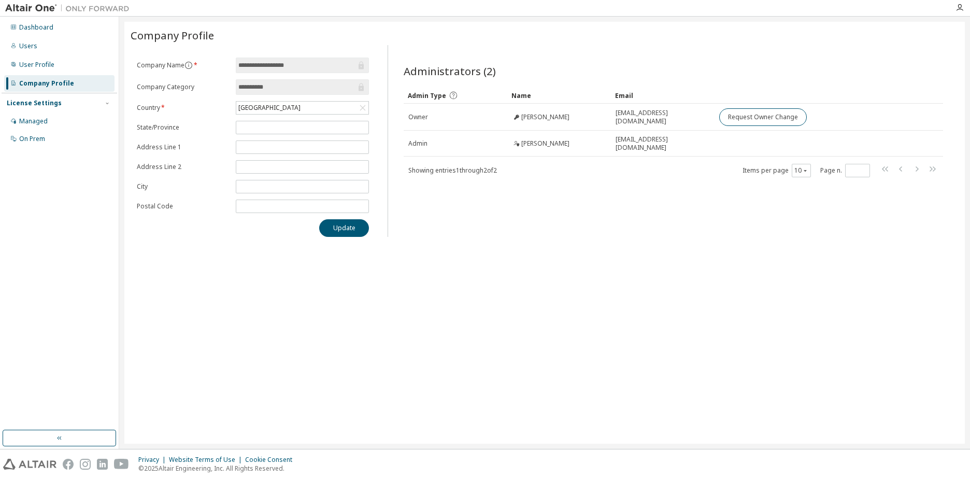
click at [283, 337] on div "**********" at bounding box center [544, 233] width 840 height 422
